Goal: Task Accomplishment & Management: Use online tool/utility

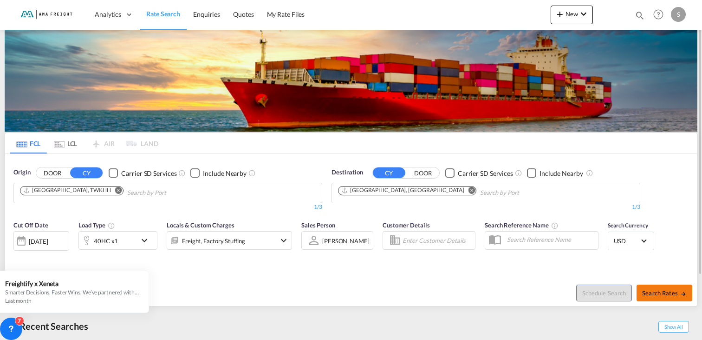
click at [654, 290] on span "Search Rates" at bounding box center [664, 292] width 45 height 7
type input "TWKHH to DEHAM / [DATE]"
